Goal: Task Accomplishment & Management: Use online tool/utility

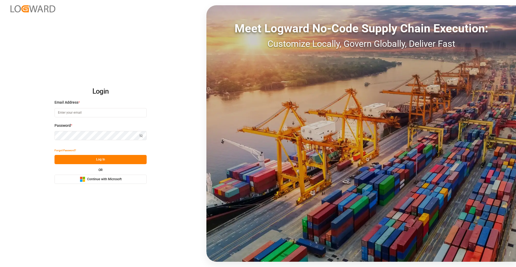
click at [141, 182] on button "Microsoft Logo Continue with Microsoft" at bounding box center [101, 179] width 92 height 9
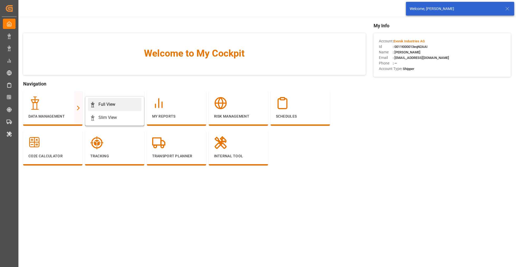
click at [101, 104] on div "Full View" at bounding box center [107, 104] width 17 height 6
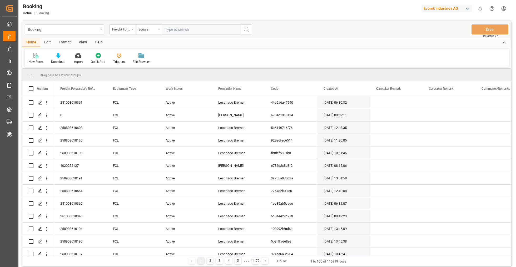
click at [66, 44] on div "Format" at bounding box center [65, 42] width 20 height 9
click at [38, 60] on div "Filter Rows" at bounding box center [36, 62] width 16 height 5
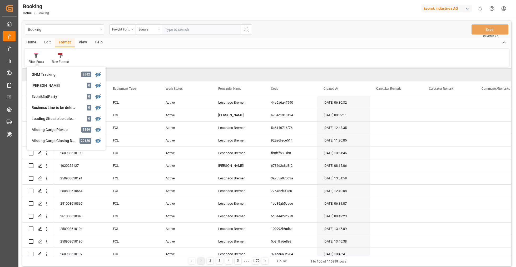
click at [101, 58] on div "Filter Rows GHM Tracking 2882 Karl gross 0 Evonik3rdParty 0 Business Line to be…" at bounding box center [267, 58] width 485 height 18
